Goal: Information Seeking & Learning: Learn about a topic

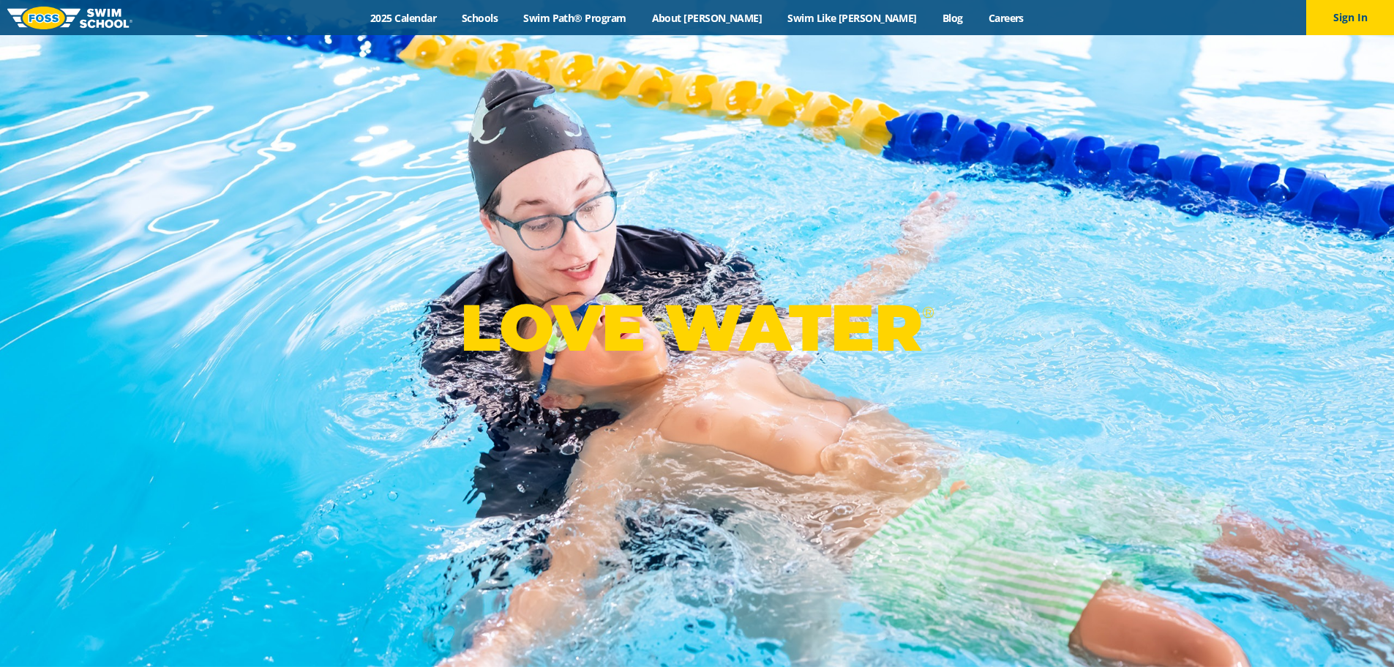
drag, startPoint x: 0, startPoint y: 0, endPoint x: 427, endPoint y: 26, distance: 428.2
click at [427, 26] on div "Menu 2025 Calendar Schools Swim Path® Program About [PERSON_NAME] Swim Like [PE…" at bounding box center [697, 17] width 1394 height 35
click at [435, 24] on link "2025 Calendar" at bounding box center [403, 18] width 91 height 14
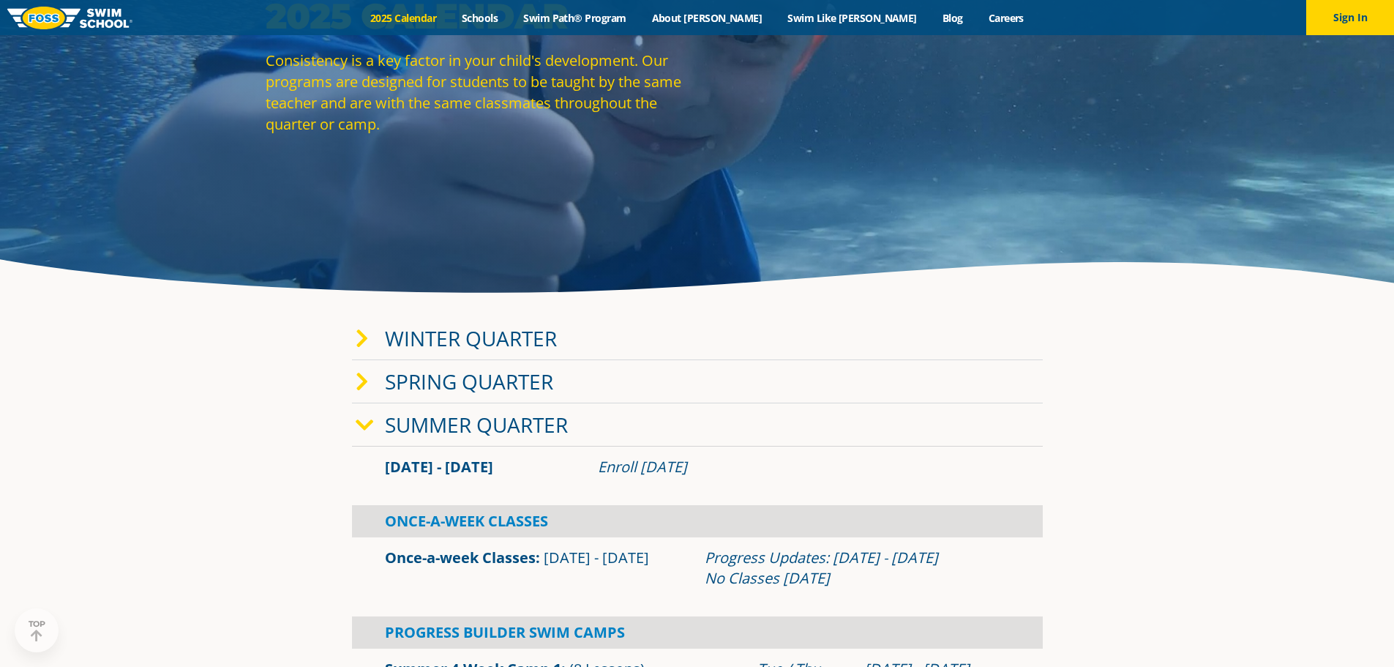
scroll to position [220, 0]
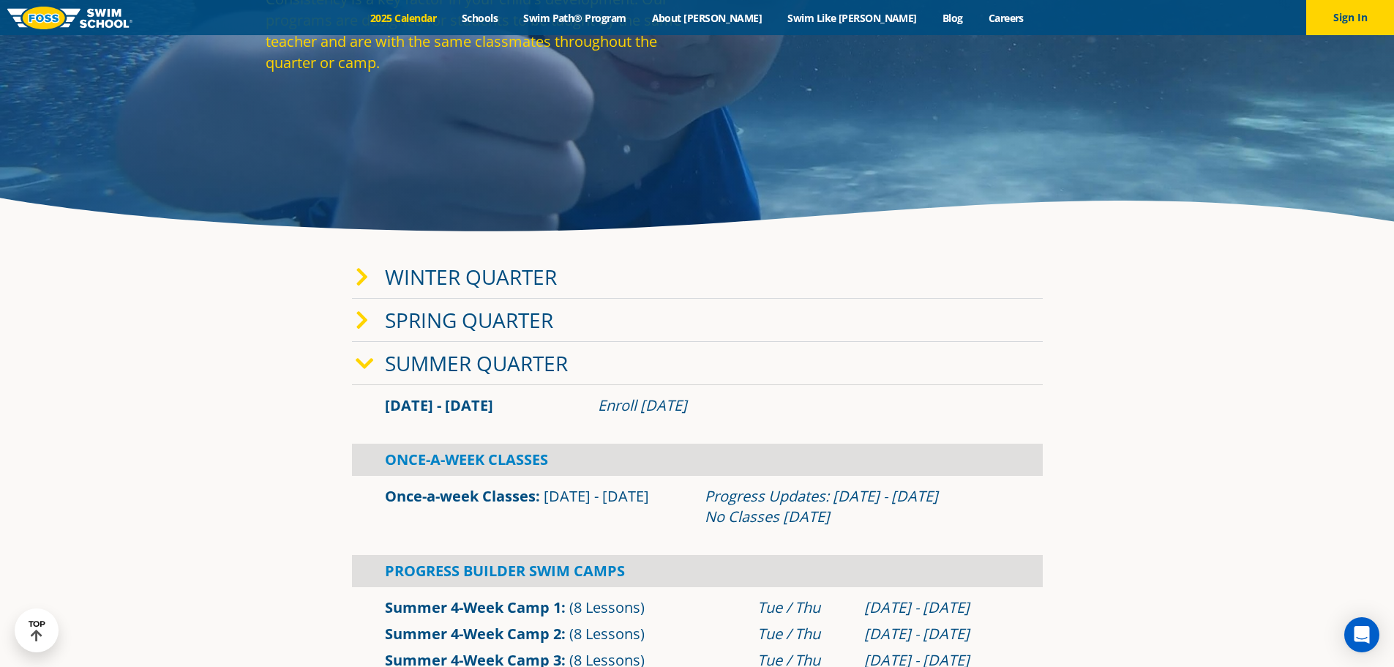
click at [512, 286] on link "Winter Quarter" at bounding box center [471, 277] width 172 height 28
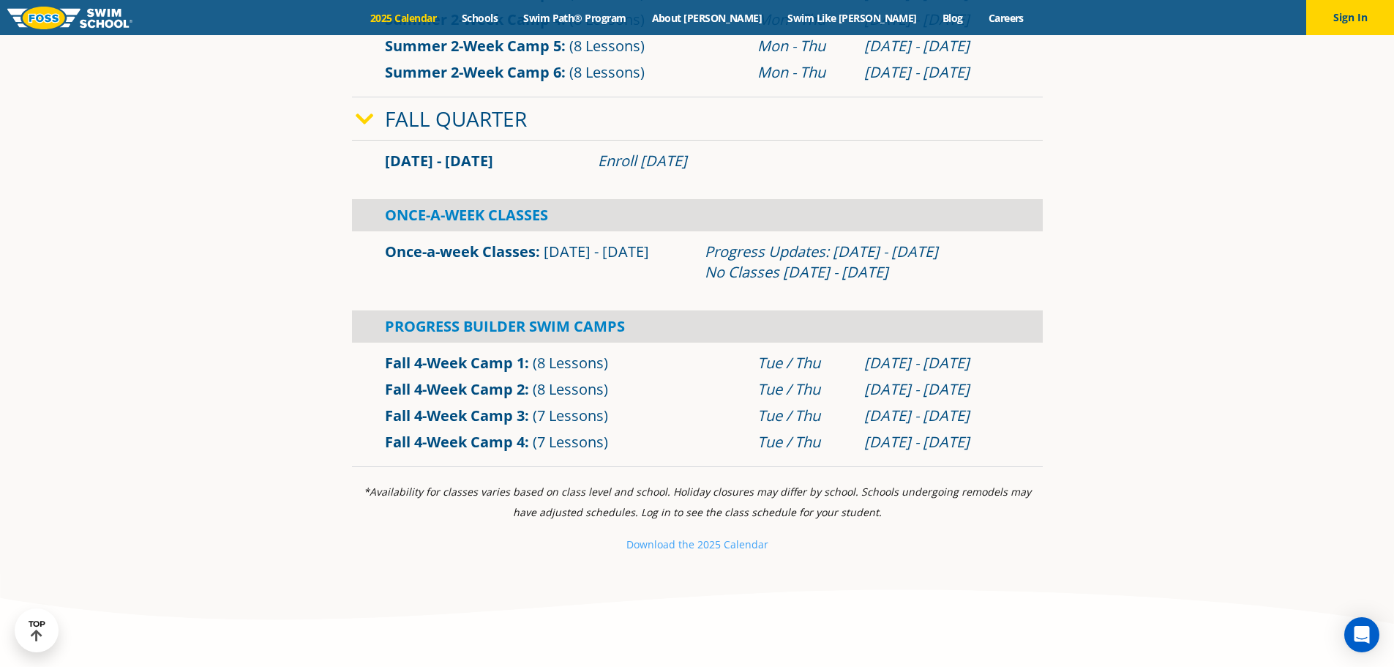
scroll to position [1244, 0]
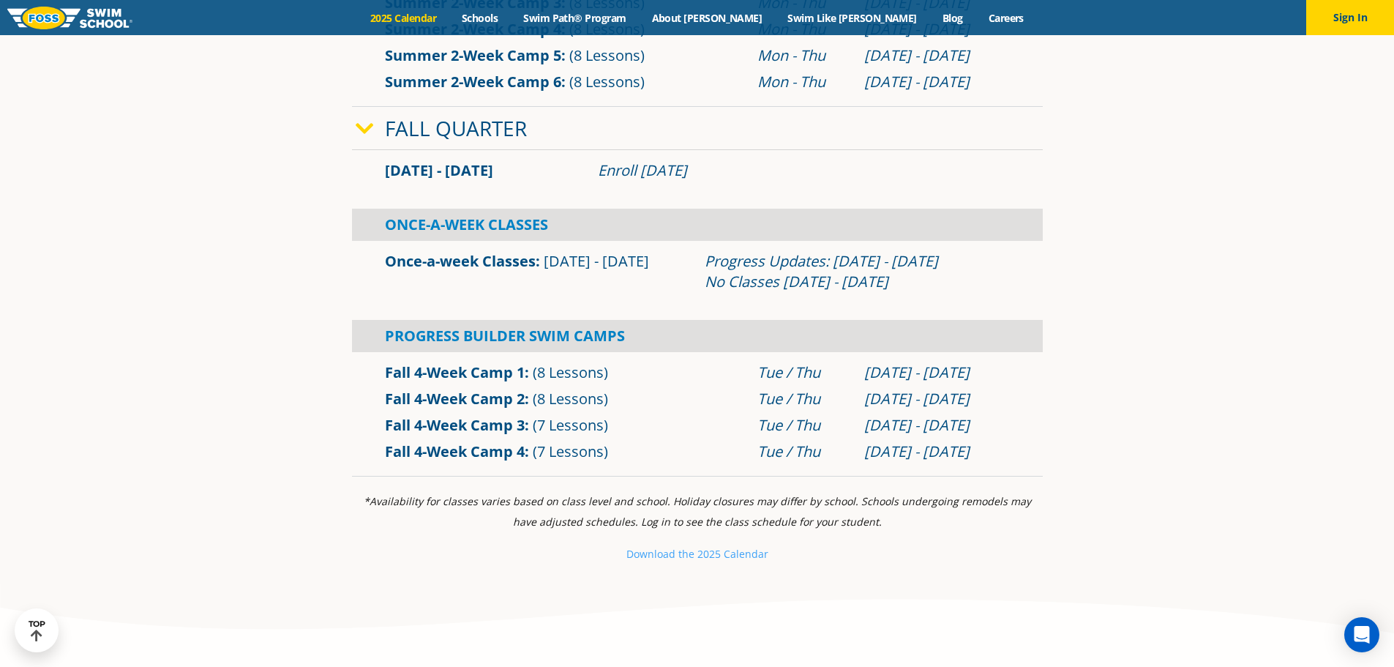
drag, startPoint x: 1028, startPoint y: 576, endPoint x: 1036, endPoint y: 575, distance: 8.1
click at [1032, 575] on div "*Availability for classes varies based on class level and school. Holiday closu…" at bounding box center [697, 534] width 705 height 100
